Goal: Information Seeking & Learning: Learn about a topic

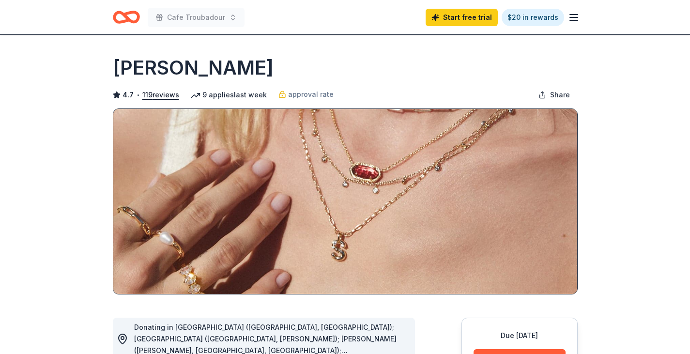
scroll to position [145, 0]
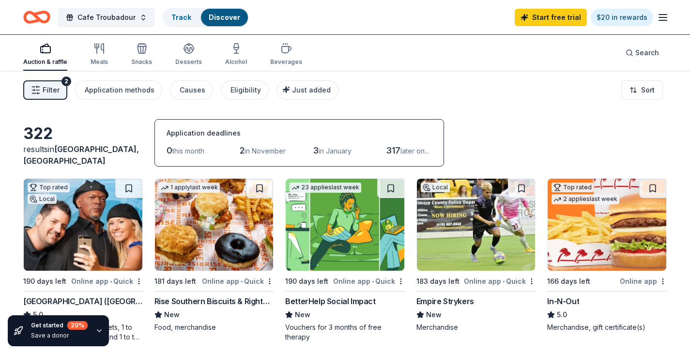
scroll to position [436, 0]
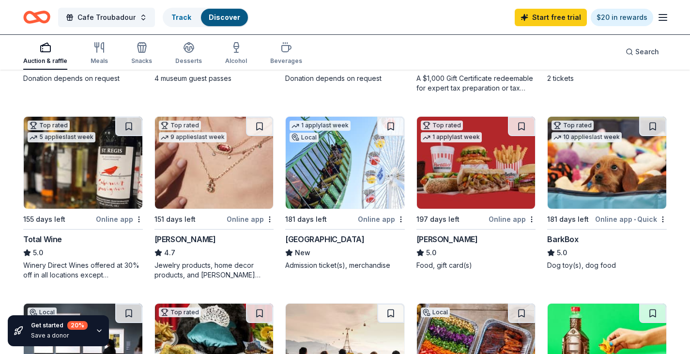
click at [439, 238] on div "[PERSON_NAME]" at bounding box center [446, 239] width 61 height 12
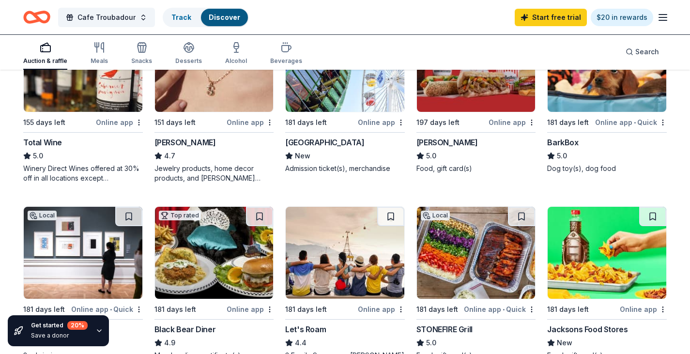
scroll to position [629, 0]
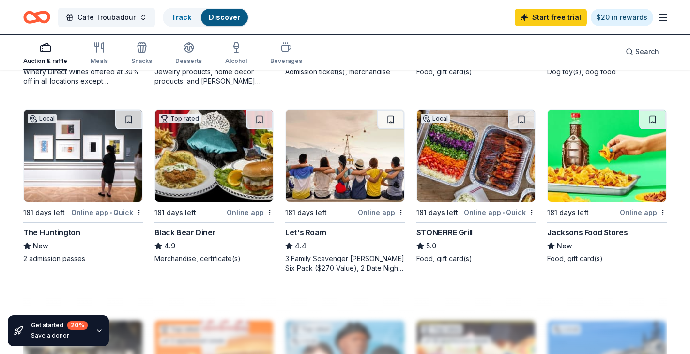
click at [442, 228] on div "STONEFIRE Grill" at bounding box center [444, 233] width 56 height 12
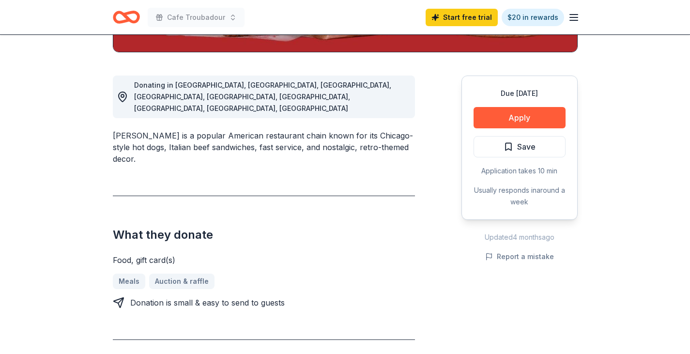
scroll to position [387, 0]
